Goal: Information Seeking & Learning: Learn about a topic

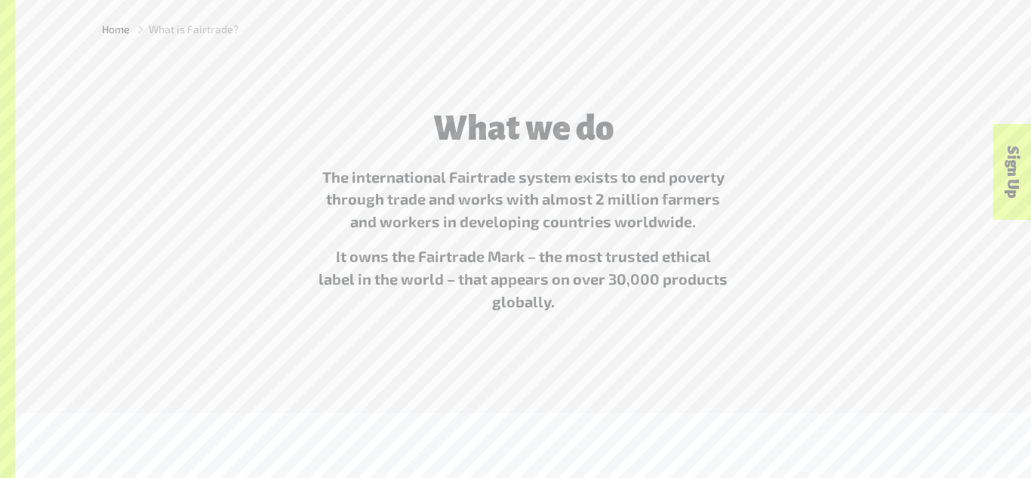
scroll to position [416, 0]
click at [428, 231] on p "The international Fairtrade system exists to end poverty through trade and work…" at bounding box center [523, 199] width 412 height 68
click at [445, 207] on p "The international Fairtrade system exists to end poverty through trade and work…" at bounding box center [523, 199] width 412 height 68
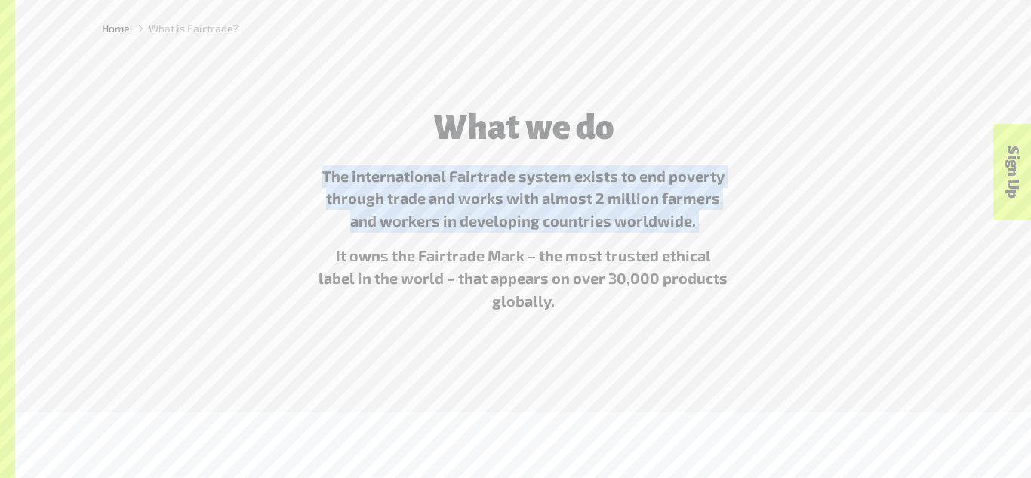
click at [445, 207] on p "The international Fairtrade system exists to end poverty through trade and work…" at bounding box center [523, 199] width 412 height 68
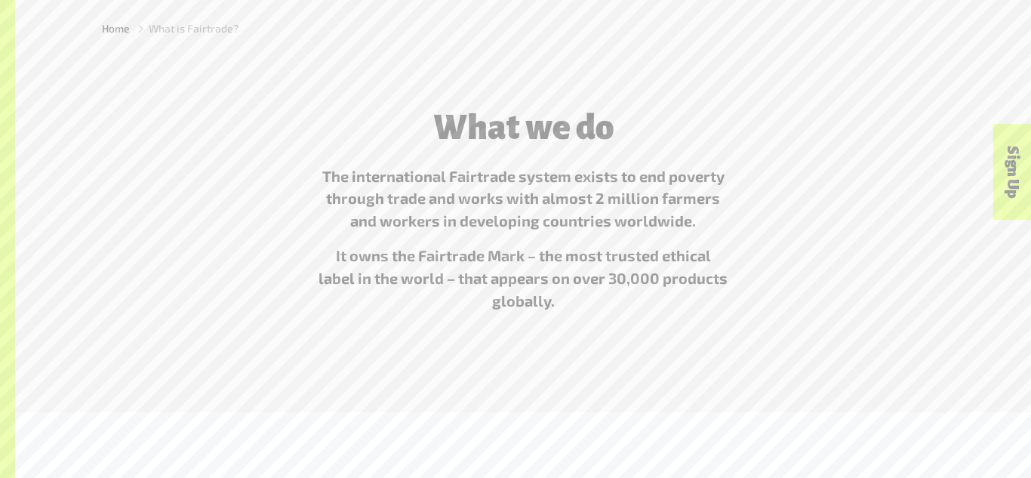
click at [445, 207] on p "The international Fairtrade system exists to end poverty through trade and work…" at bounding box center [523, 199] width 412 height 68
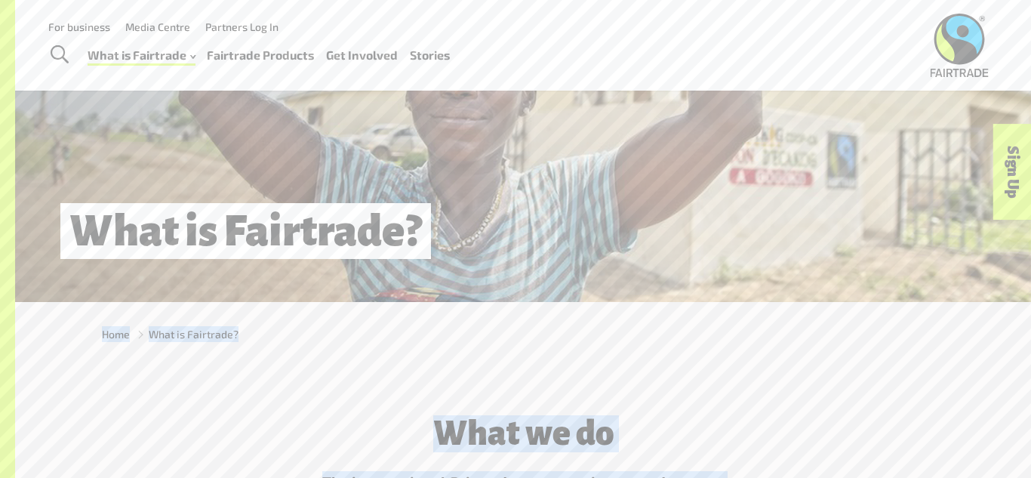
scroll to position [0, 0]
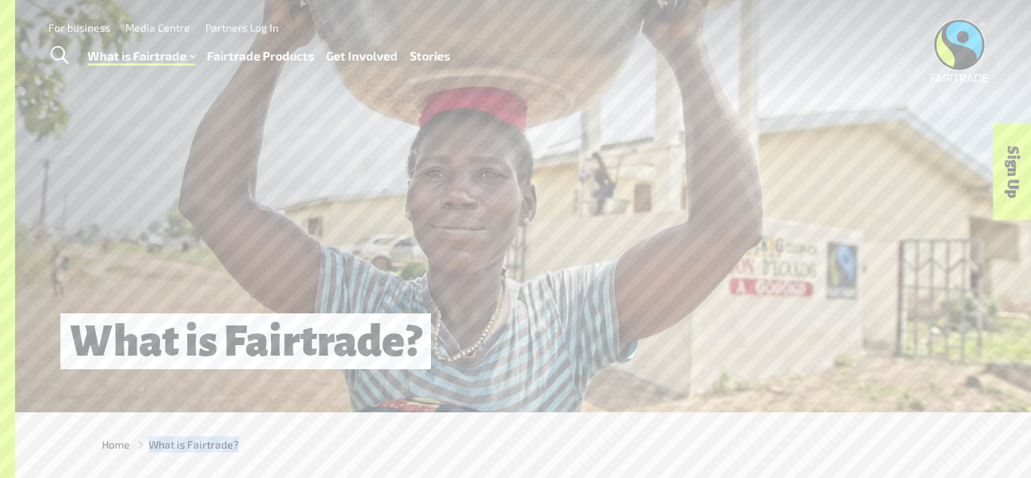
drag, startPoint x: 318, startPoint y: 282, endPoint x: 671, endPoint y: 433, distance: 384.3
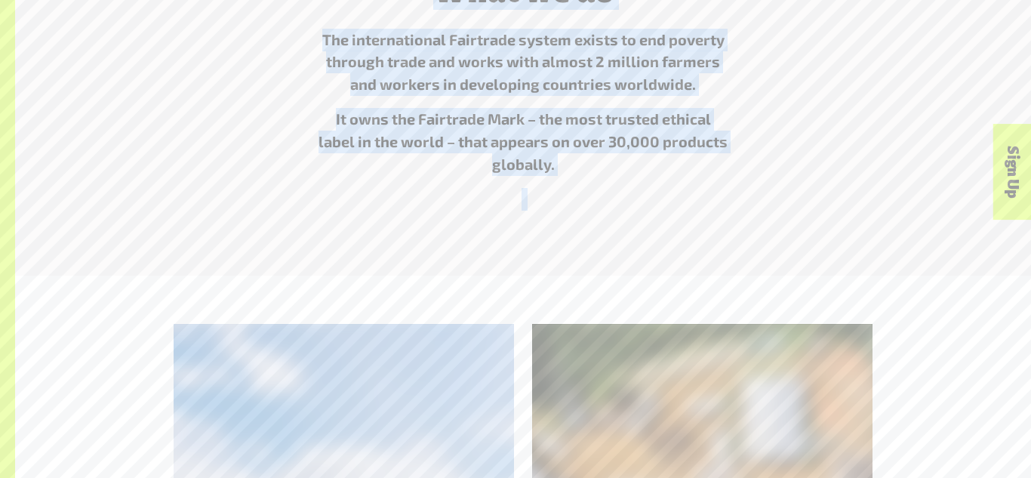
scroll to position [641, 0]
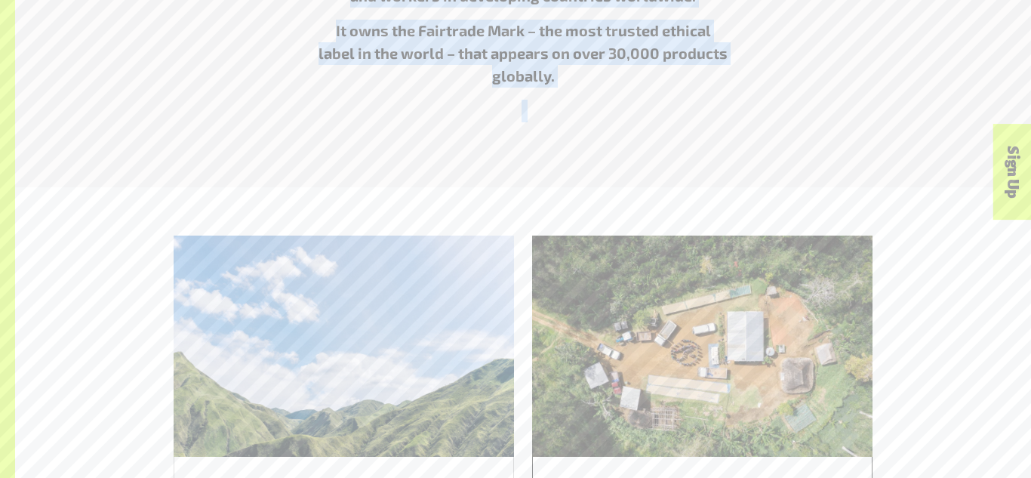
drag, startPoint x: 671, startPoint y: 433, endPoint x: 607, endPoint y: 286, distance: 160.6
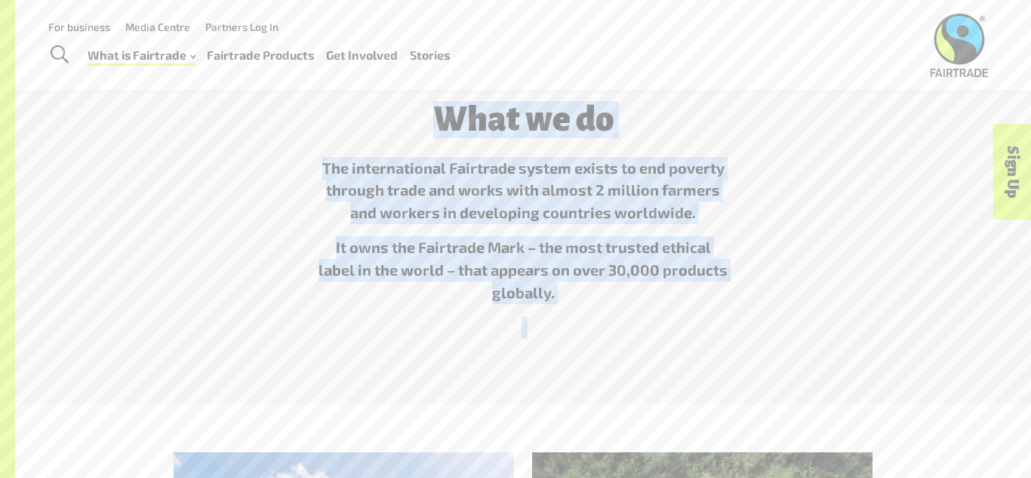
scroll to position [418, 0]
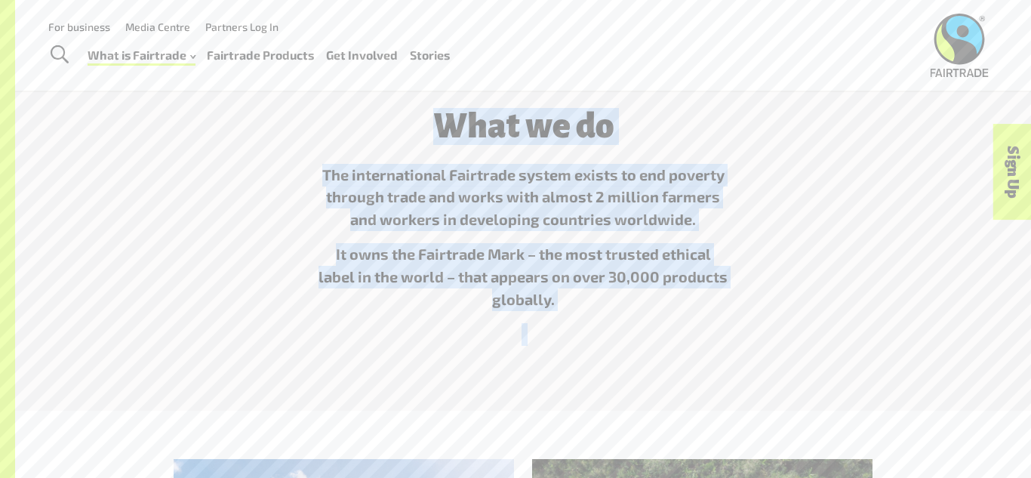
copy main "What is Fairtrade? What we do The international Fairtrade system exists to end …"
